Goal: Transaction & Acquisition: Purchase product/service

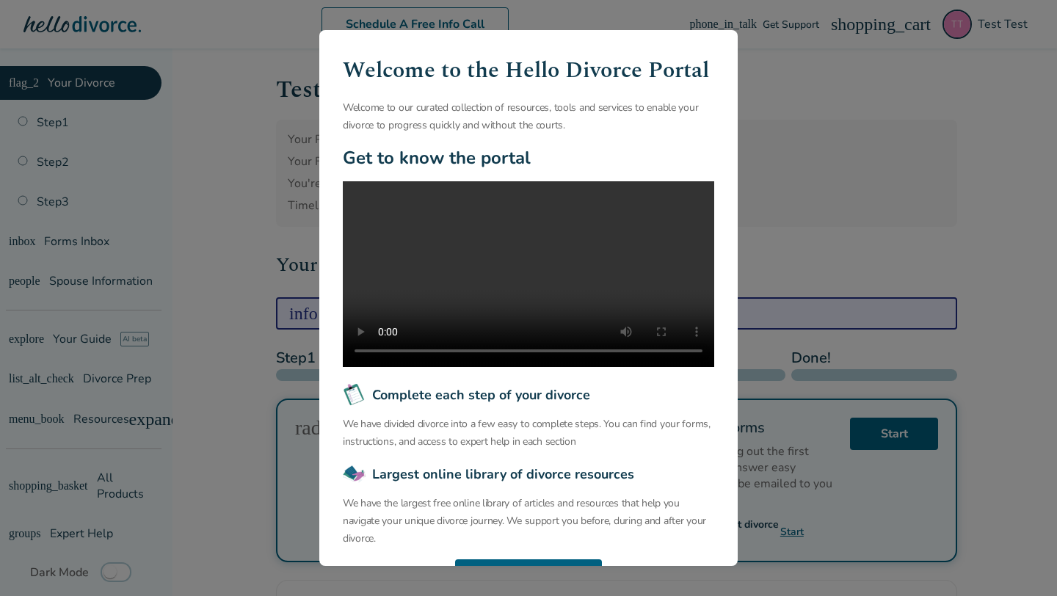
click at [214, 197] on div "Welcome to the Hello Divorce Portal Welcome to our curated collection of resour…" at bounding box center [528, 298] width 1057 height 596
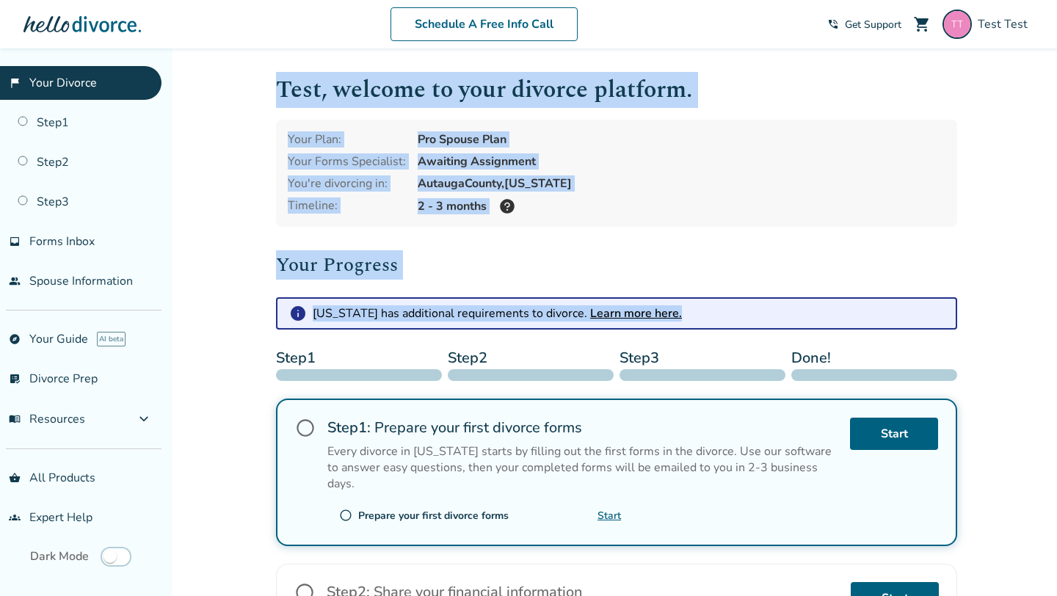
drag, startPoint x: 261, startPoint y: 73, endPoint x: 717, endPoint y: 315, distance: 515.6
click at [717, 315] on div "Added to cart Test , welcome to your divorce platform. Your Plan: Pro Spouse Pl…" at bounding box center [528, 530] width 1057 height 965
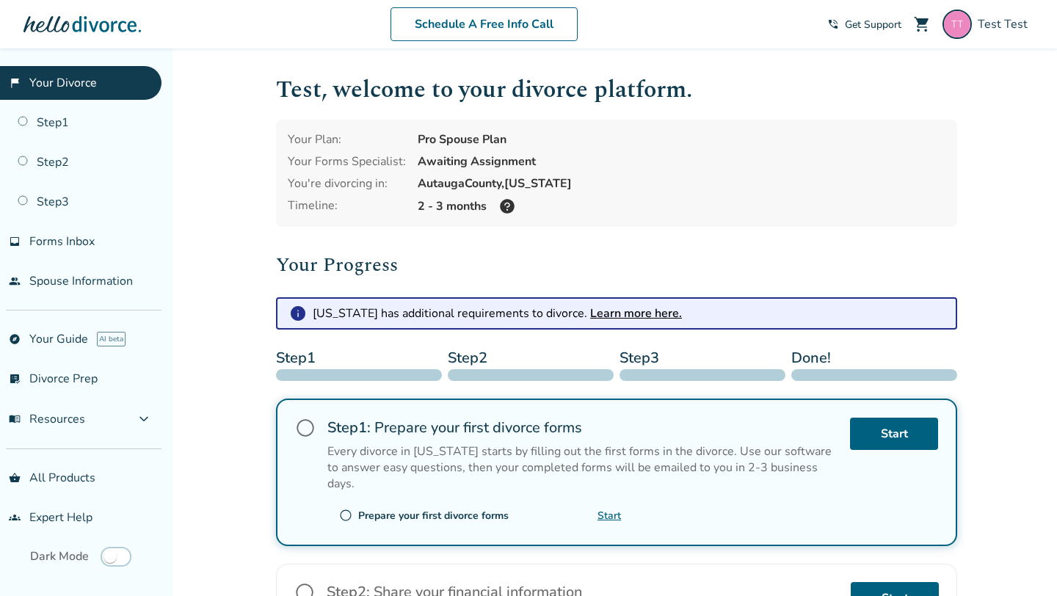
click at [283, 94] on h1 "Test , welcome to your divorce platform." at bounding box center [616, 90] width 681 height 36
click at [86, 476] on link "shopping_basket All Products" at bounding box center [81, 478] width 162 height 34
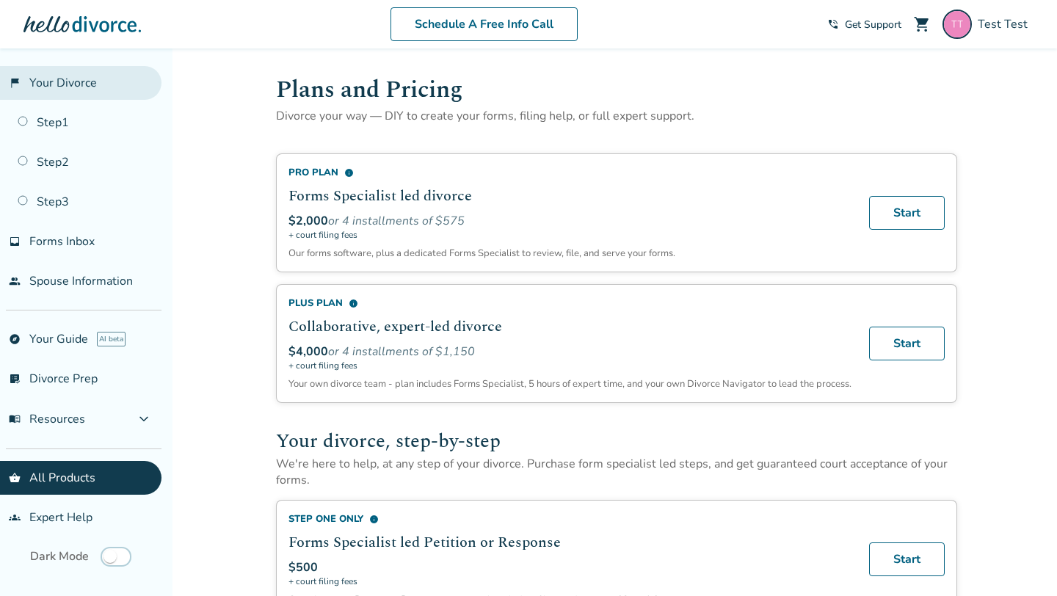
click at [62, 88] on link "flag_2 Your Divorce" at bounding box center [81, 83] width 162 height 34
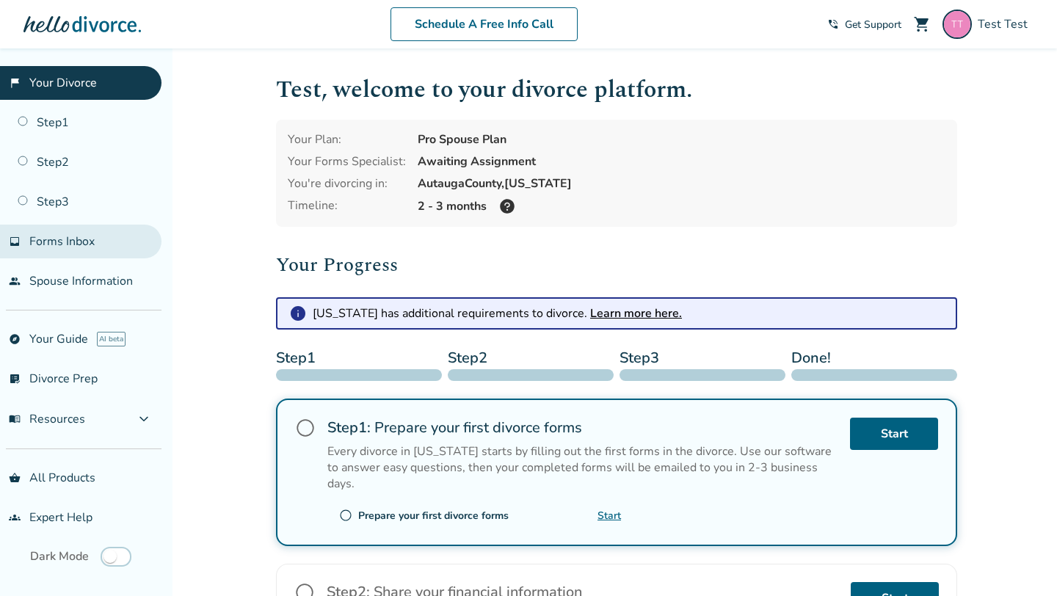
click at [106, 251] on link "inbox Forms Inbox" at bounding box center [81, 242] width 162 height 34
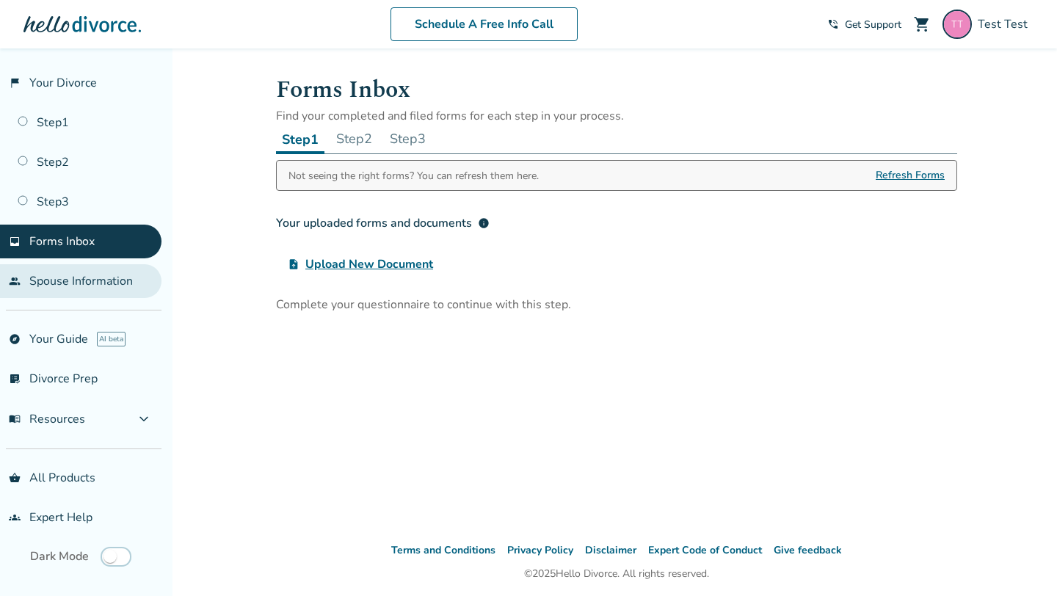
click at [83, 279] on link "people Spouse Information" at bounding box center [81, 281] width 162 height 34
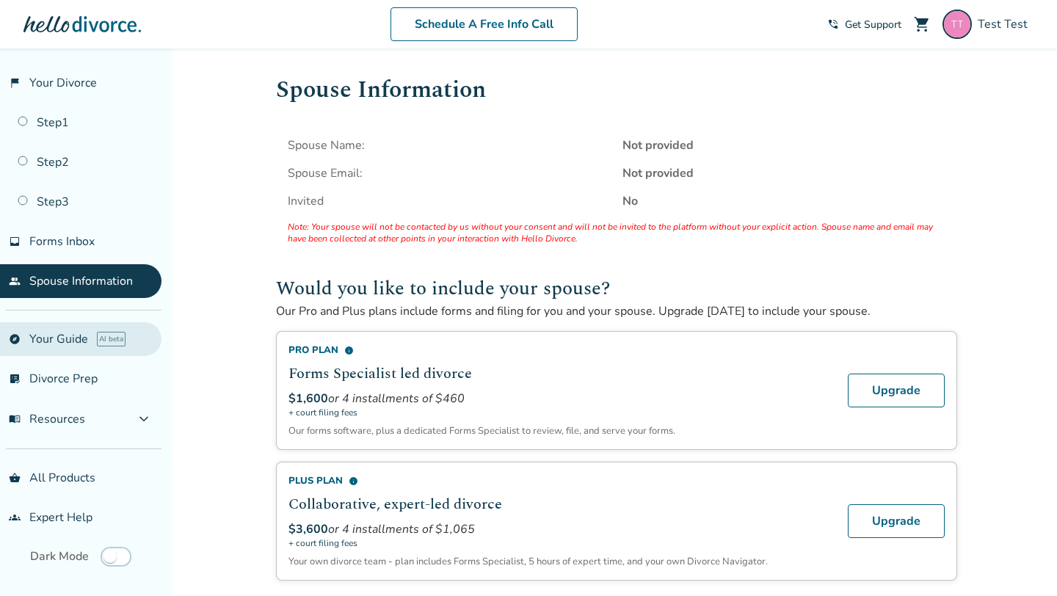
click at [50, 346] on link "explore Your Guide AI beta" at bounding box center [81, 339] width 162 height 34
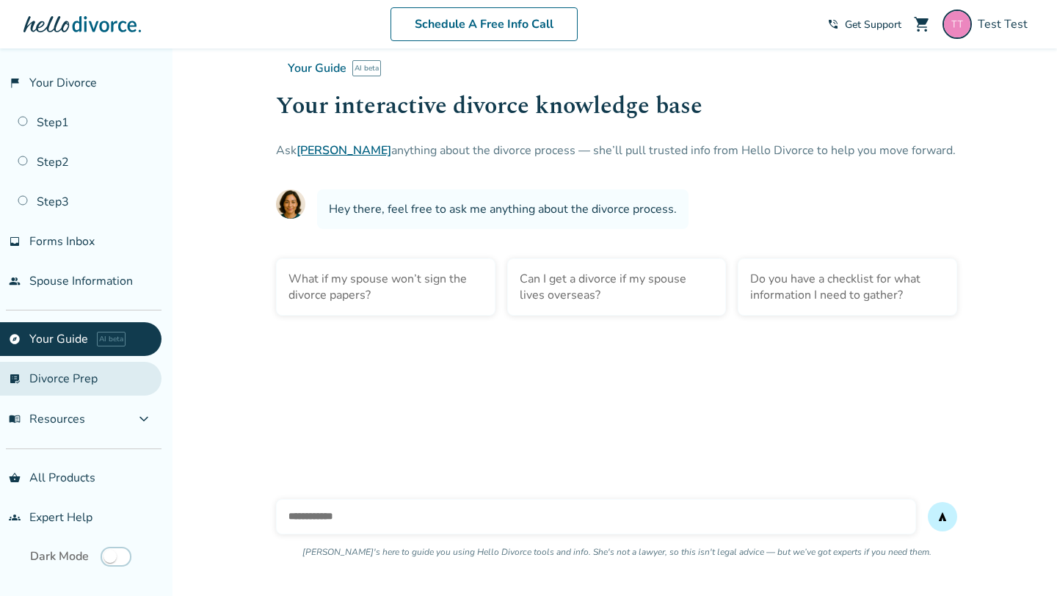
click at [56, 366] on link "list_alt_check Divorce Prep" at bounding box center [81, 379] width 162 height 34
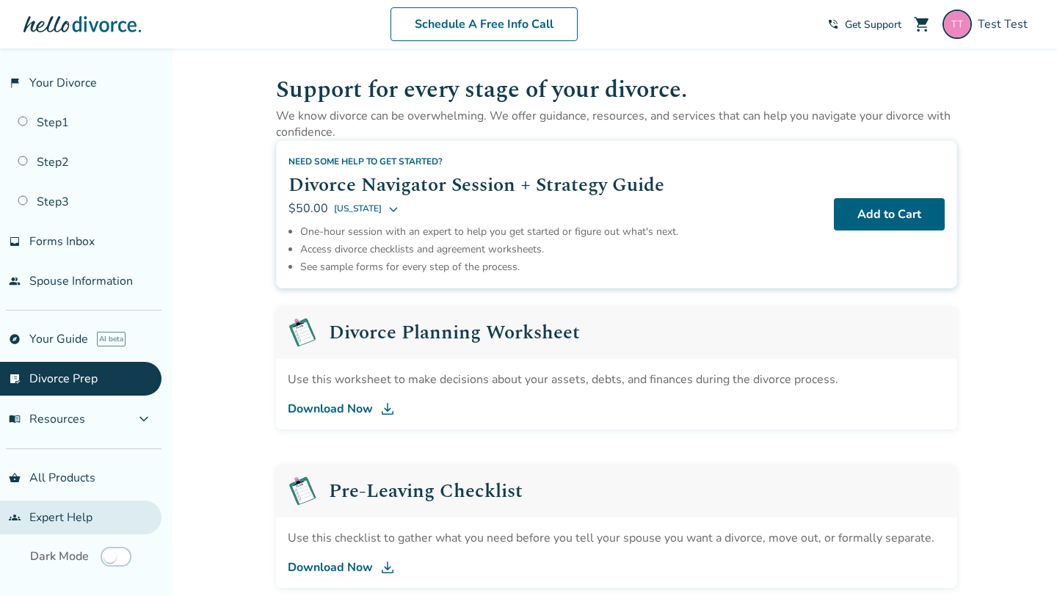
click at [37, 510] on link "groups Expert Help" at bounding box center [81, 518] width 162 height 34
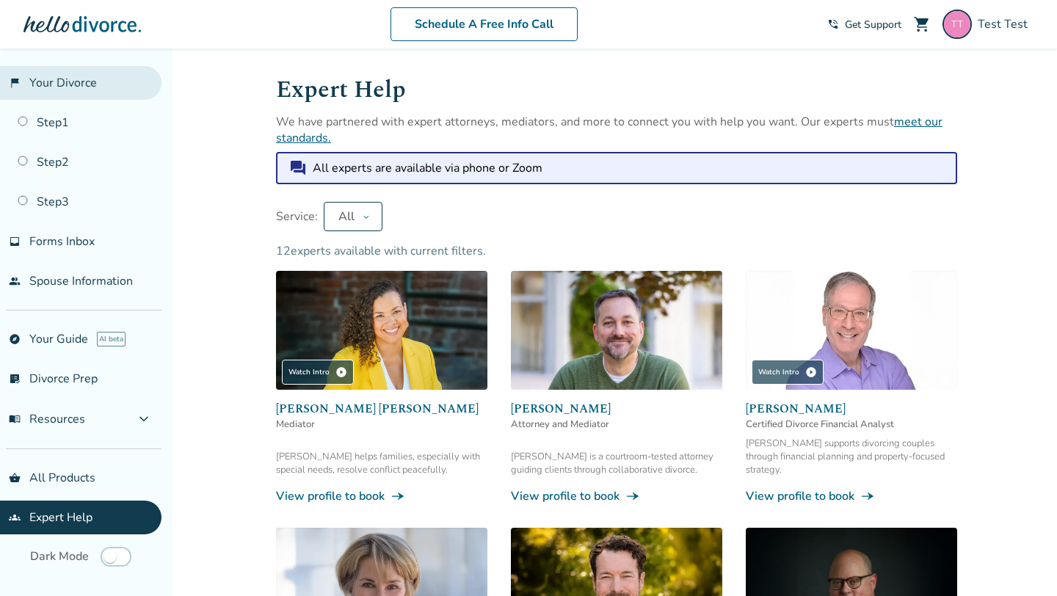
click at [81, 94] on link "flag_2 Your Divorce" at bounding box center [81, 83] width 162 height 34
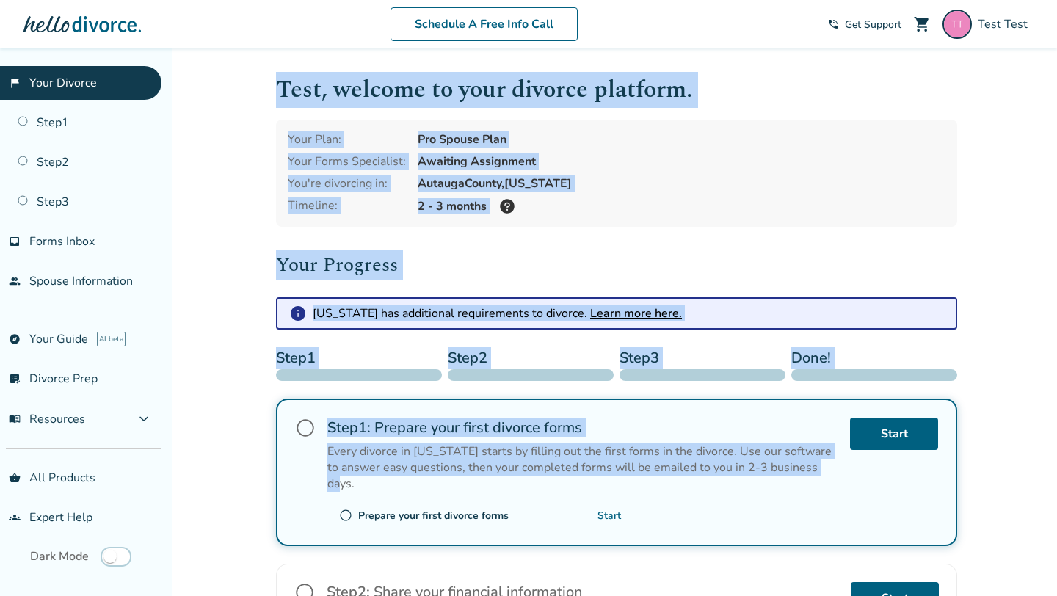
drag, startPoint x: 282, startPoint y: 92, endPoint x: 731, endPoint y: 486, distance: 597.2
click at [731, 486] on div "Test , welcome to your divorce platform. Your Plan: Pro Spouse Plan Your Forms …" at bounding box center [616, 479] width 681 height 815
click at [408, 95] on h1 "Test , welcome to your divorce platform." at bounding box center [616, 90] width 681 height 36
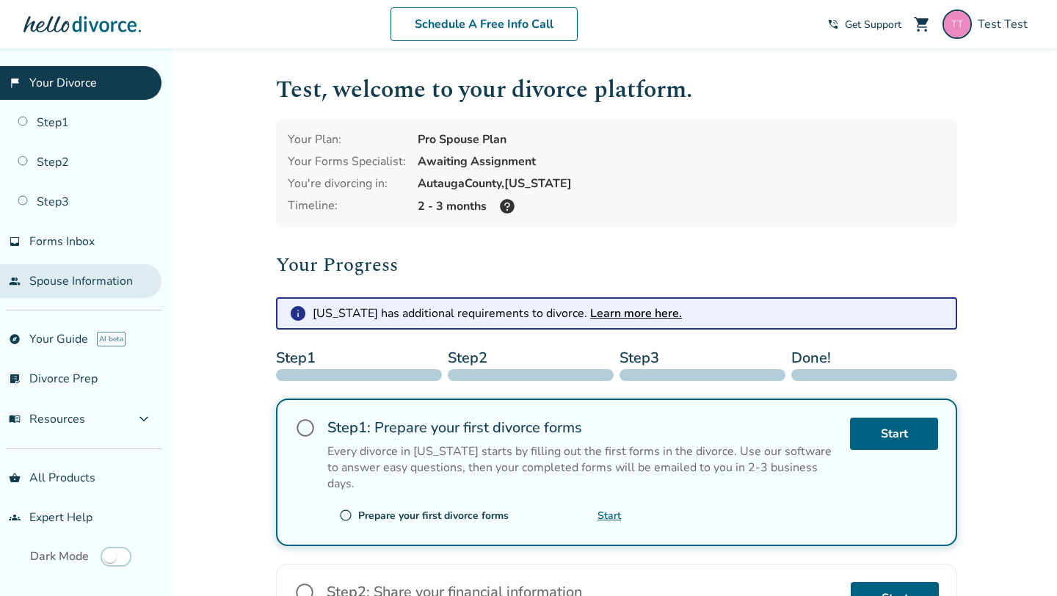
click at [49, 280] on link "people Spouse Information" at bounding box center [81, 281] width 162 height 34
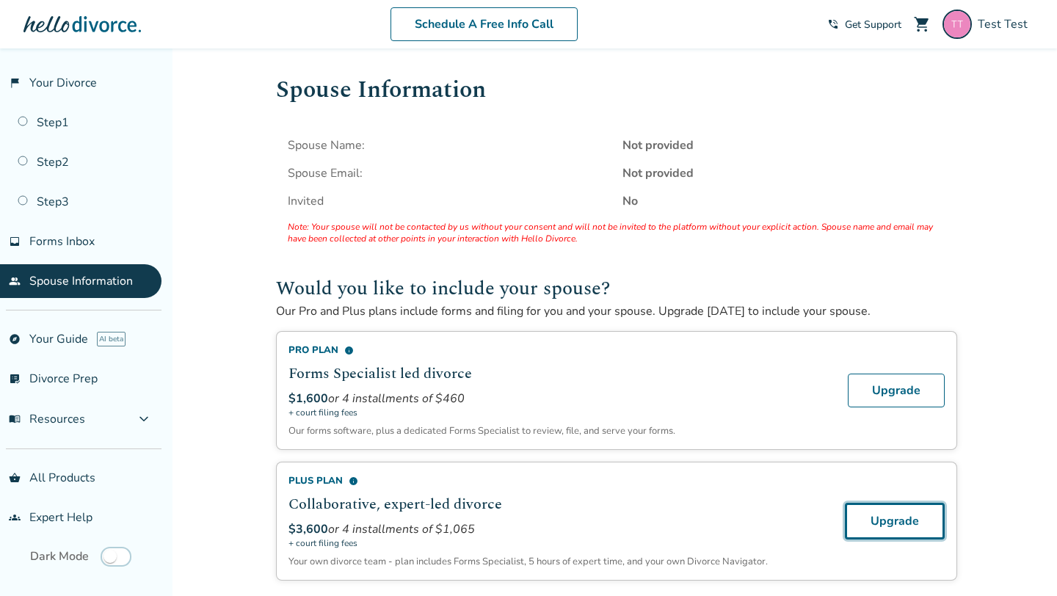
click at [890, 509] on link "Upgrade" at bounding box center [895, 521] width 100 height 37
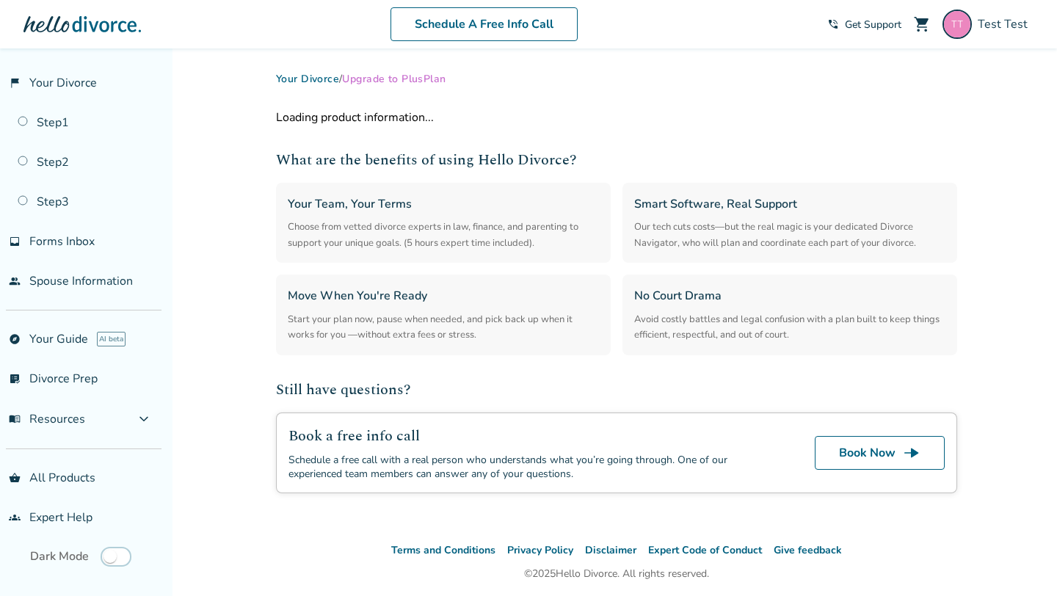
select select "**"
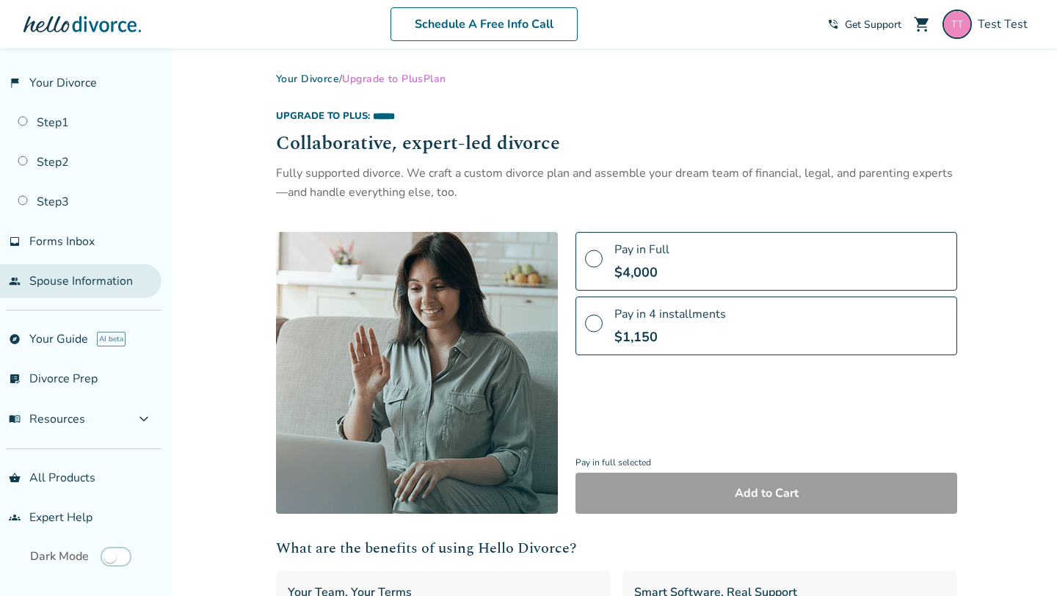
click at [97, 275] on link "people Spouse Information" at bounding box center [81, 281] width 162 height 34
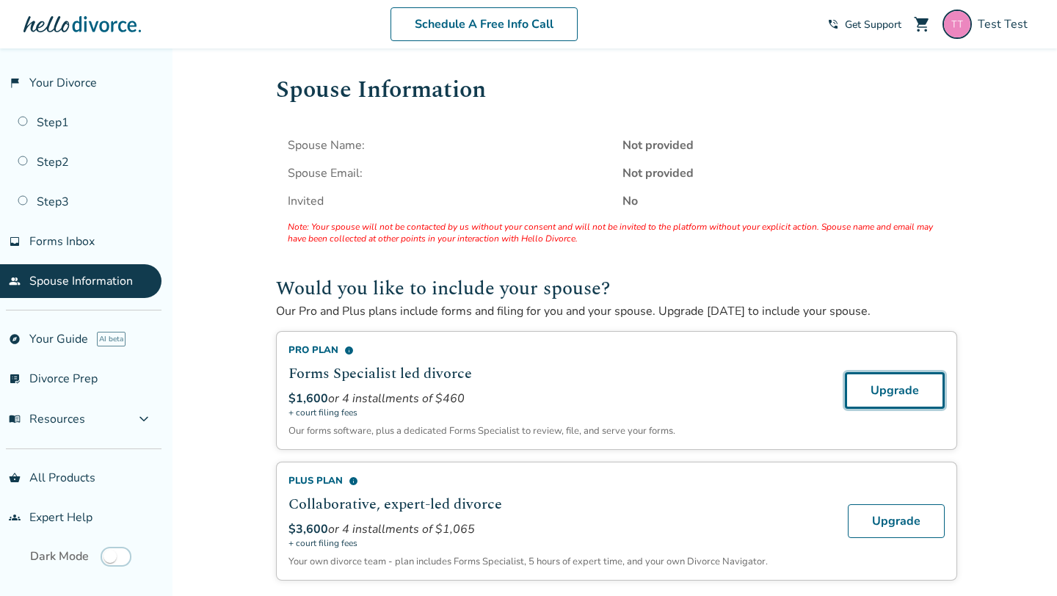
click at [907, 386] on link "Upgrade" at bounding box center [895, 390] width 100 height 37
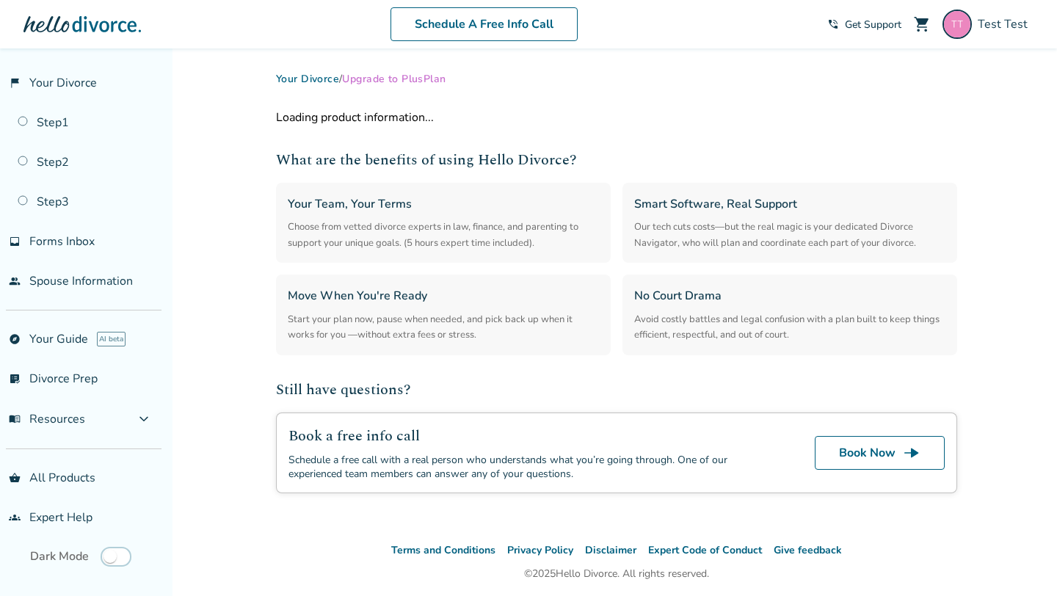
select select "**"
